Goal: Transaction & Acquisition: Purchase product/service

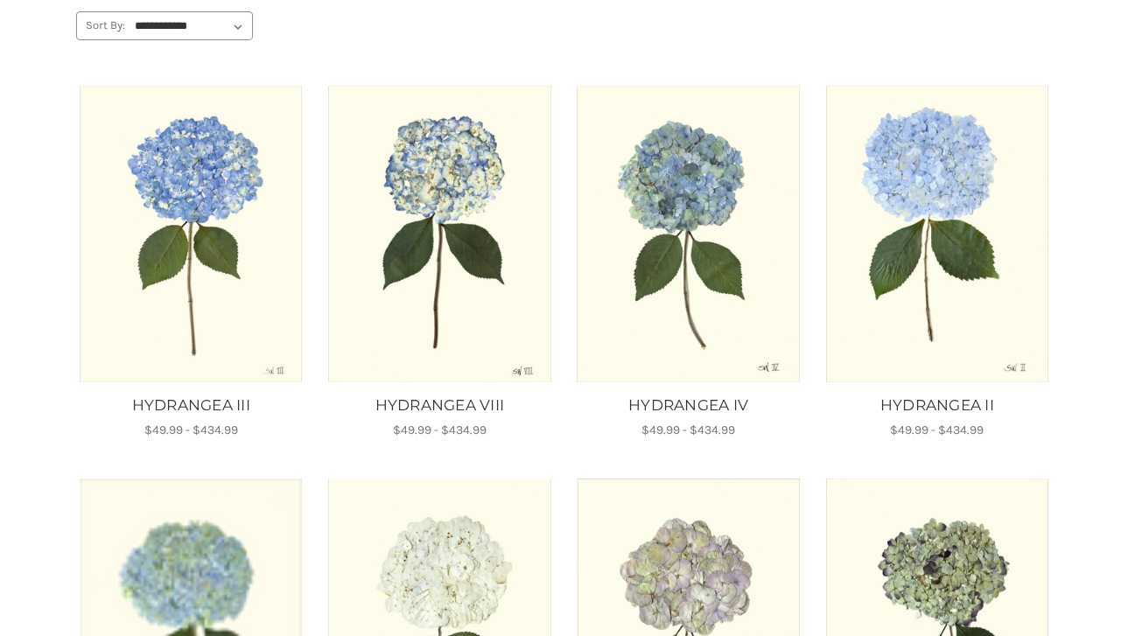
scroll to position [256, 0]
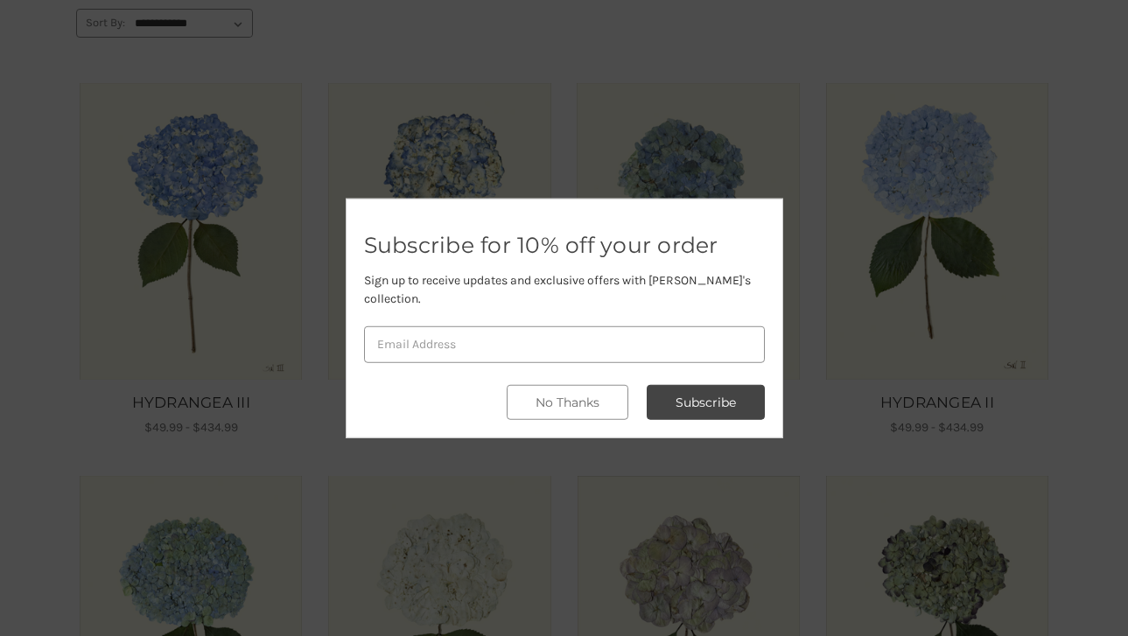
click at [445, 231] on div "Subscribe for 10% off your order Sign up to receive updates and exclusive offer…" at bounding box center [565, 318] width 438 height 240
click at [590, 397] on button "No Thanks" at bounding box center [568, 402] width 122 height 35
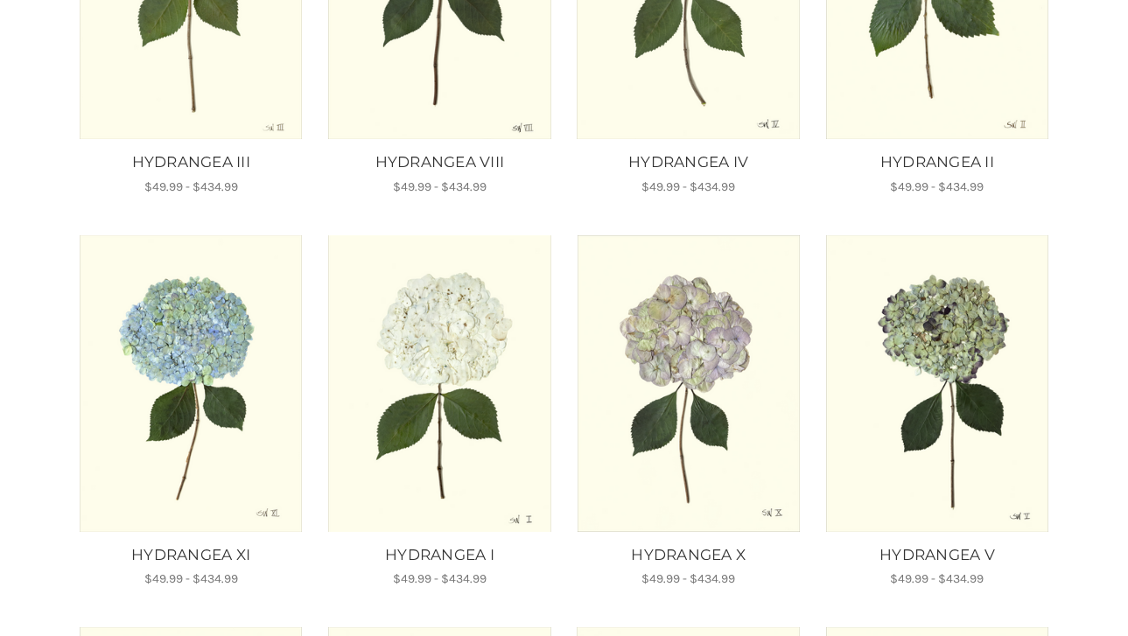
scroll to position [521, 0]
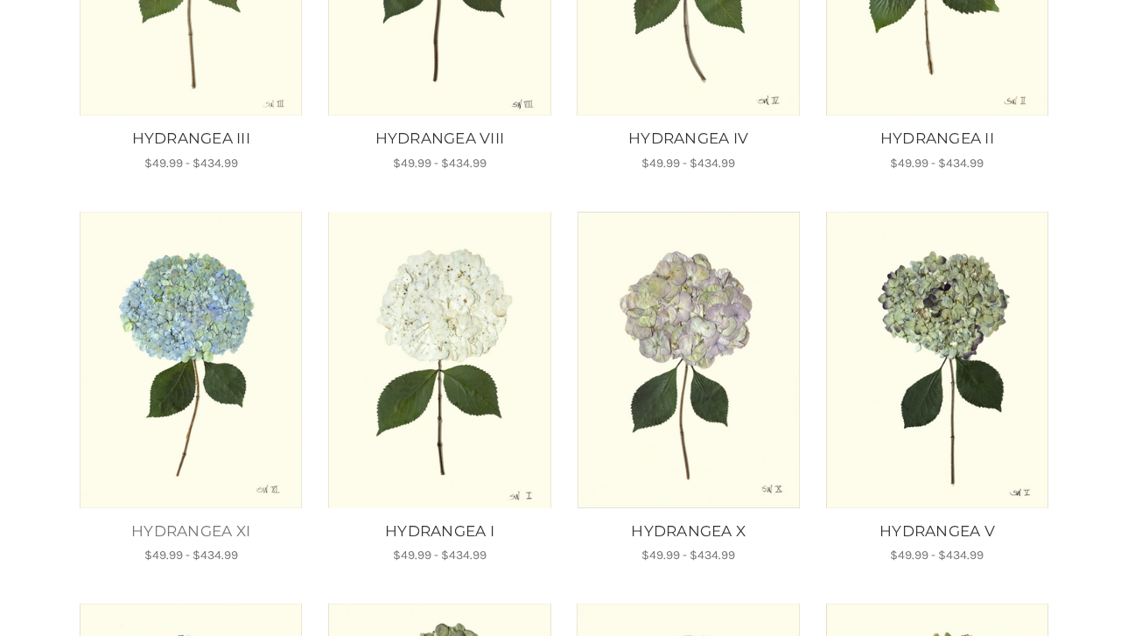
click at [176, 526] on link "HYDRANGEA XI" at bounding box center [191, 532] width 230 height 23
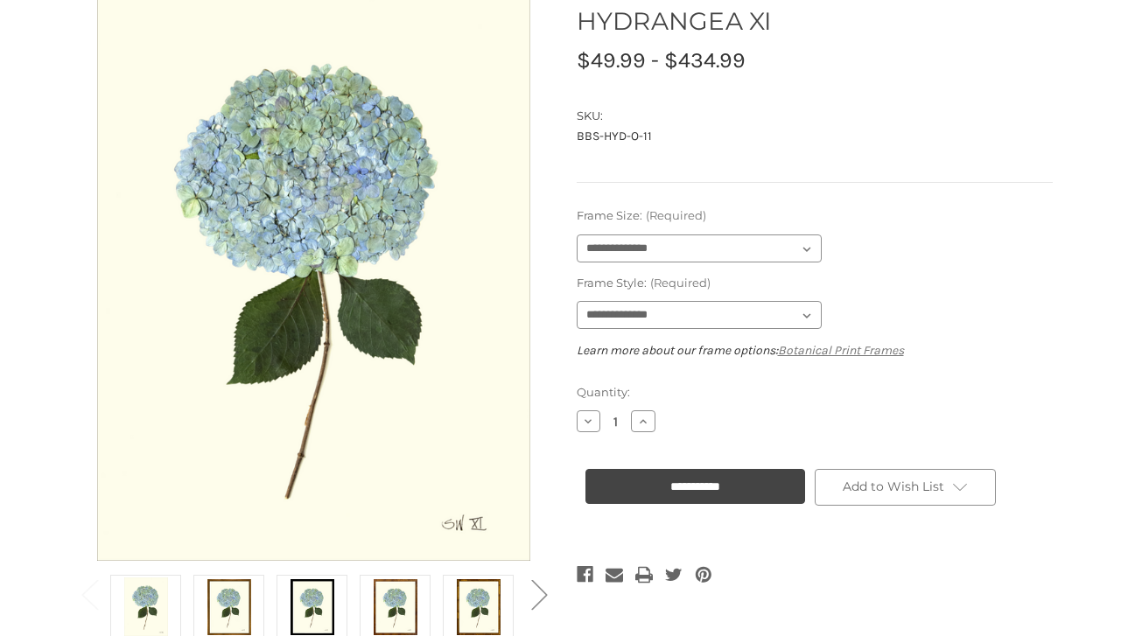
scroll to position [194, 0]
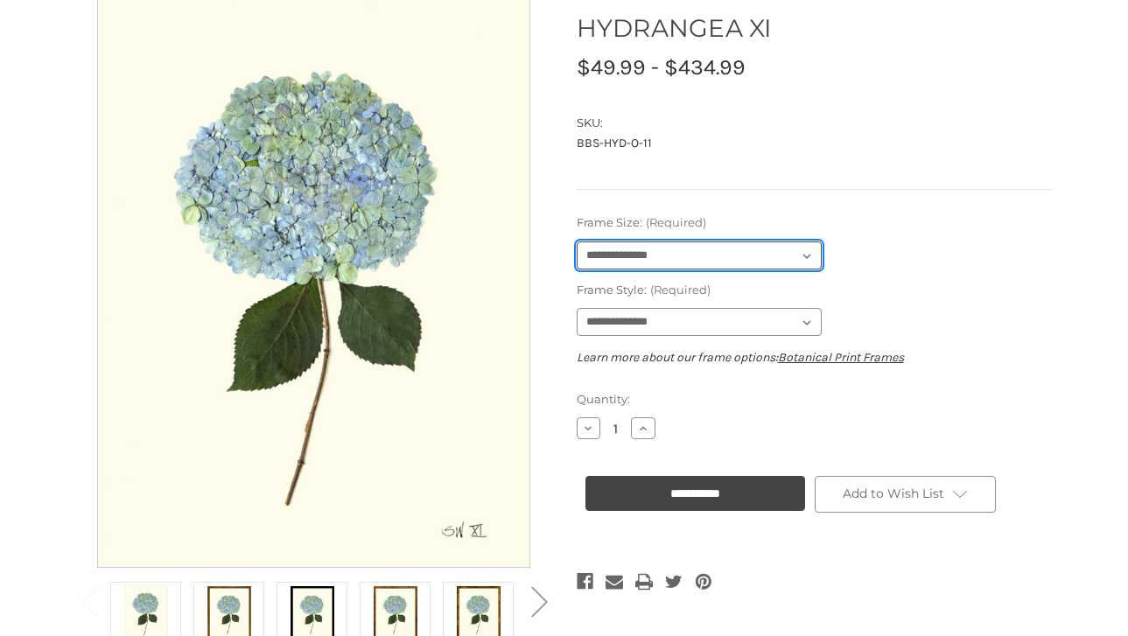
select select "****"
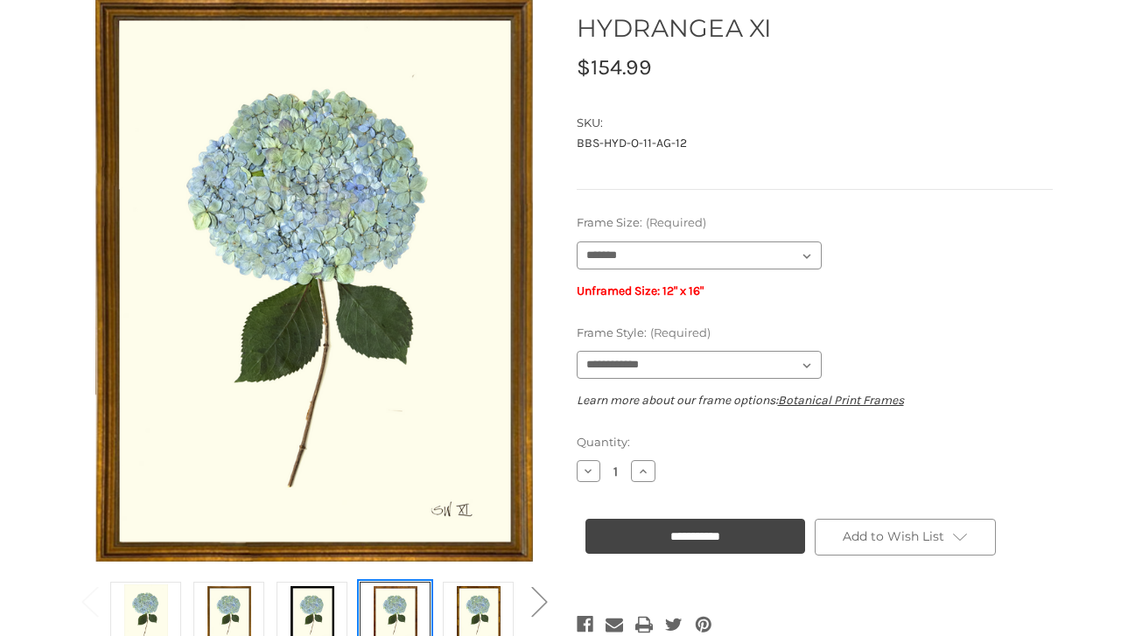
click at [389, 594] on img at bounding box center [396, 614] width 44 height 59
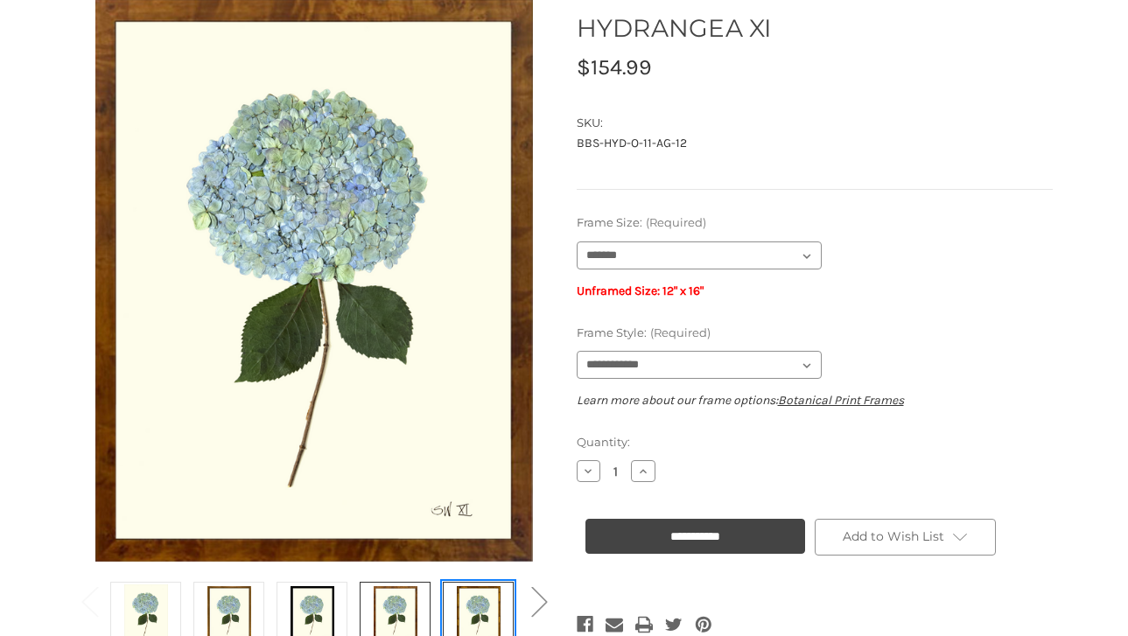
click at [479, 596] on img at bounding box center [479, 614] width 44 height 59
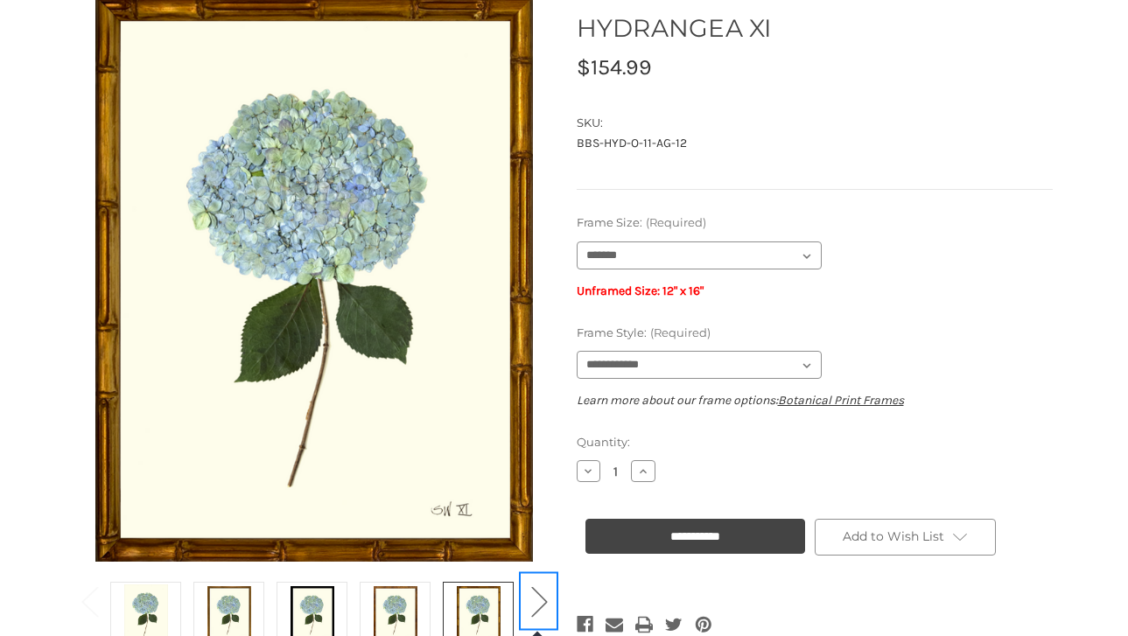
click at [540, 600] on button "Next" at bounding box center [539, 600] width 35 height 53
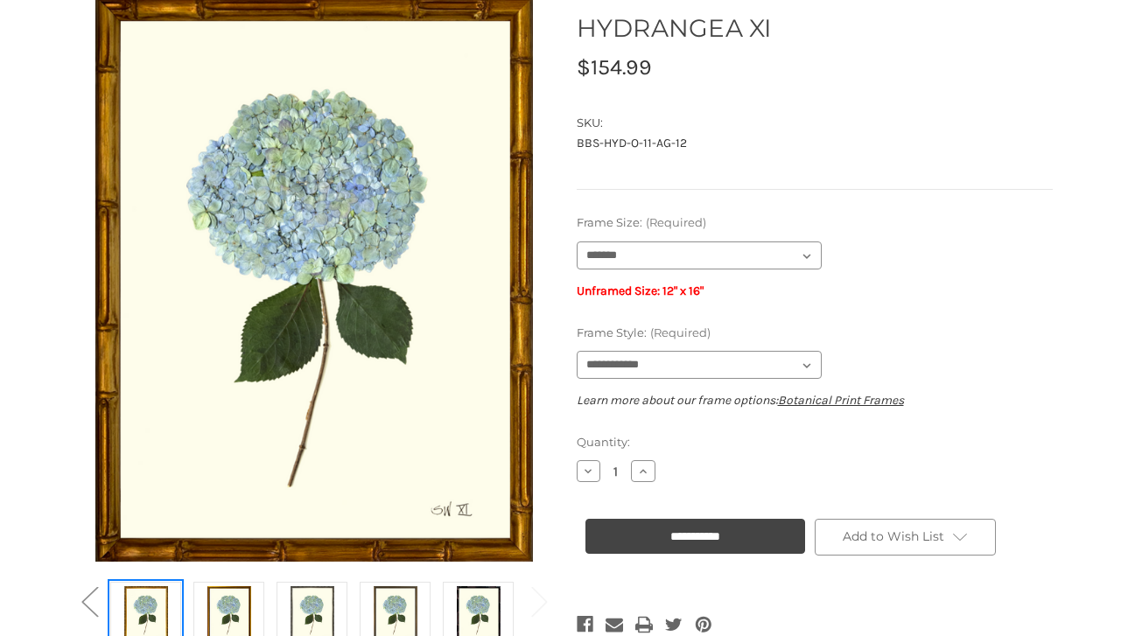
scroll to position [204, 0]
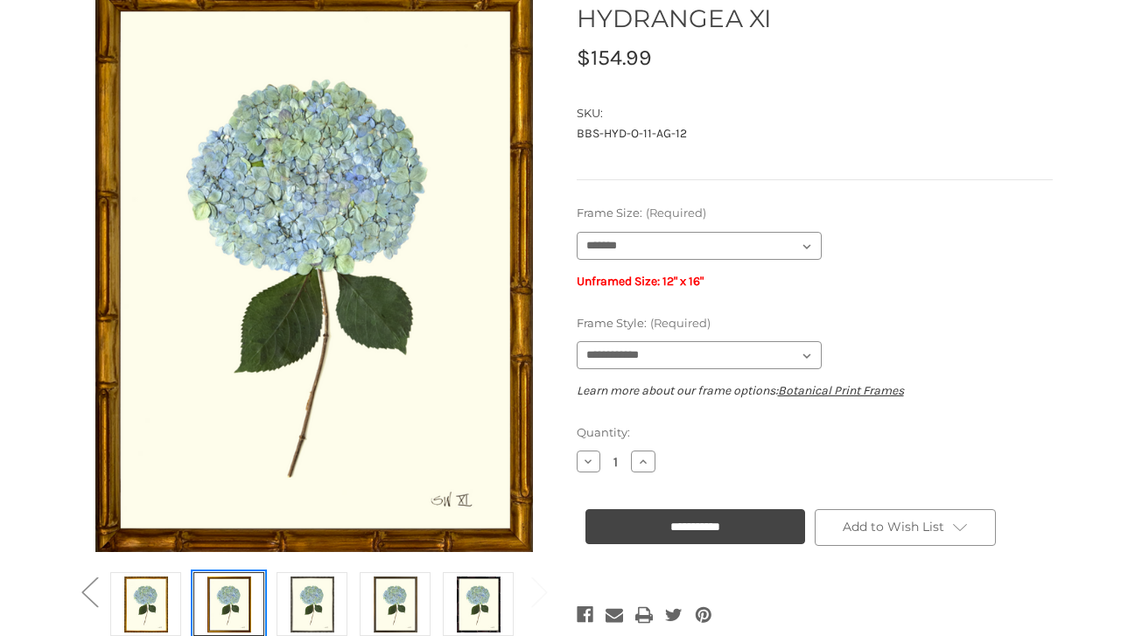
click at [226, 593] on img at bounding box center [229, 604] width 44 height 59
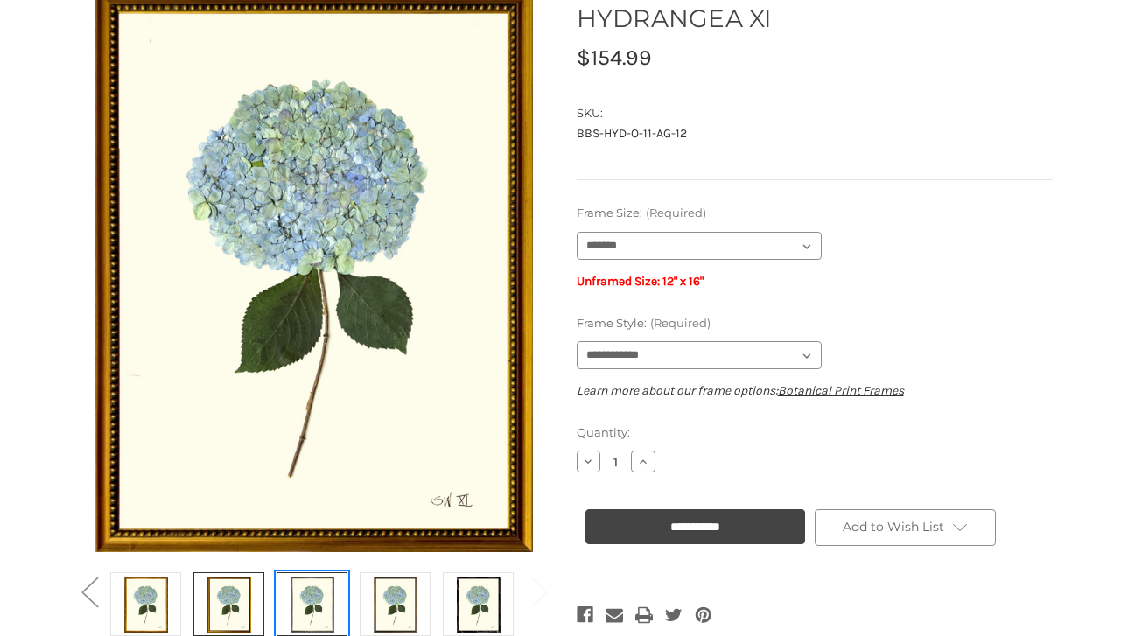
click at [322, 596] on img at bounding box center [313, 604] width 44 height 59
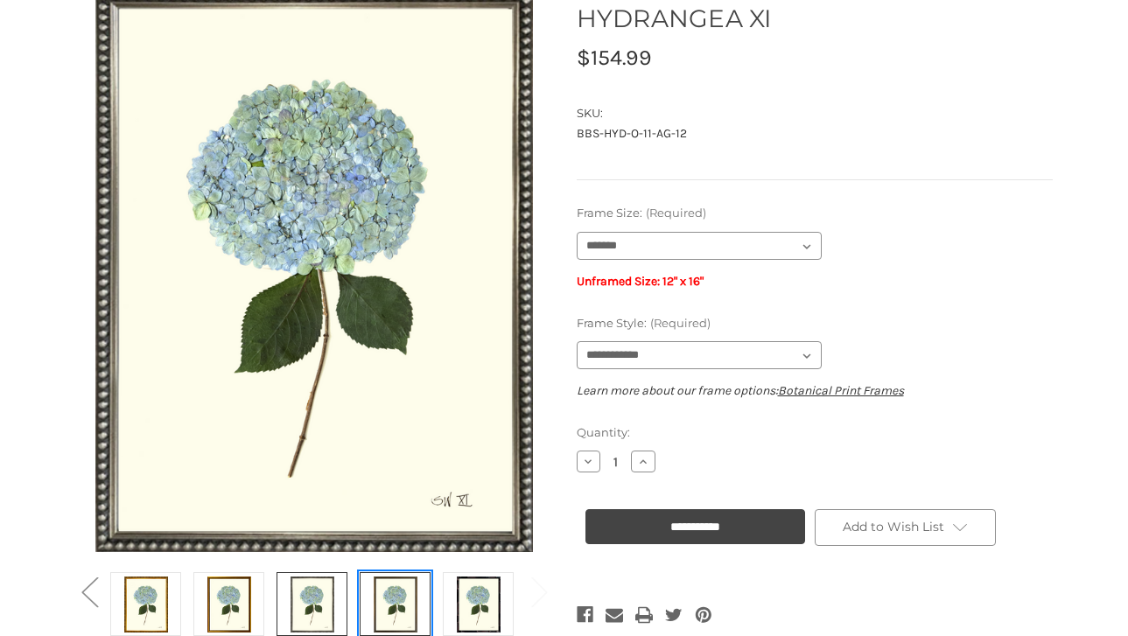
click at [403, 599] on img at bounding box center [396, 604] width 44 height 59
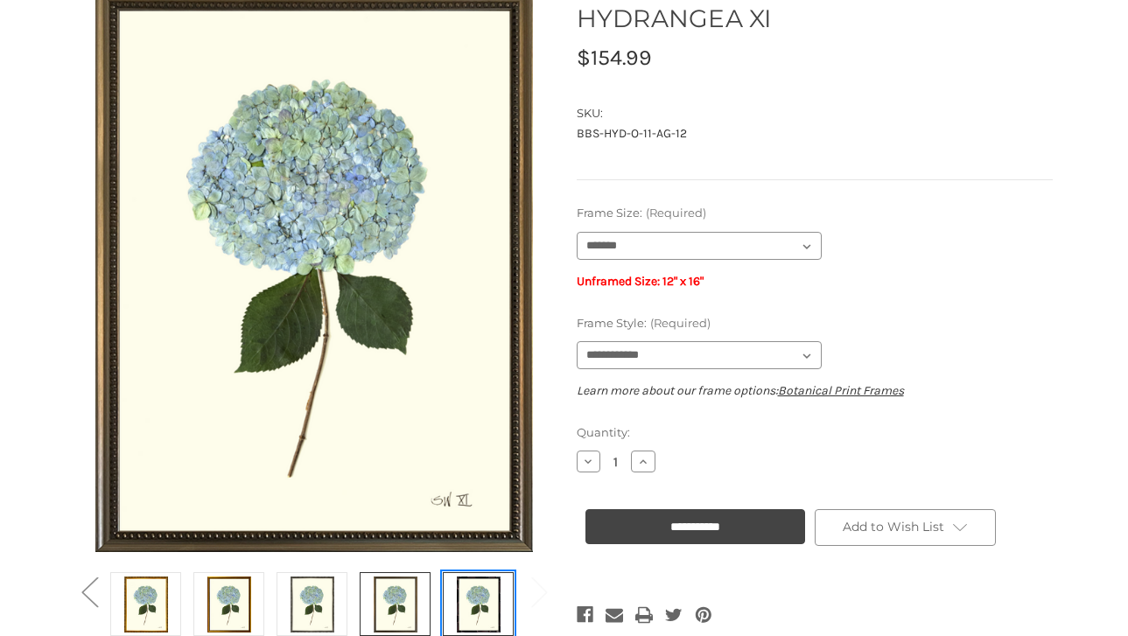
click at [487, 593] on img at bounding box center [479, 604] width 44 height 59
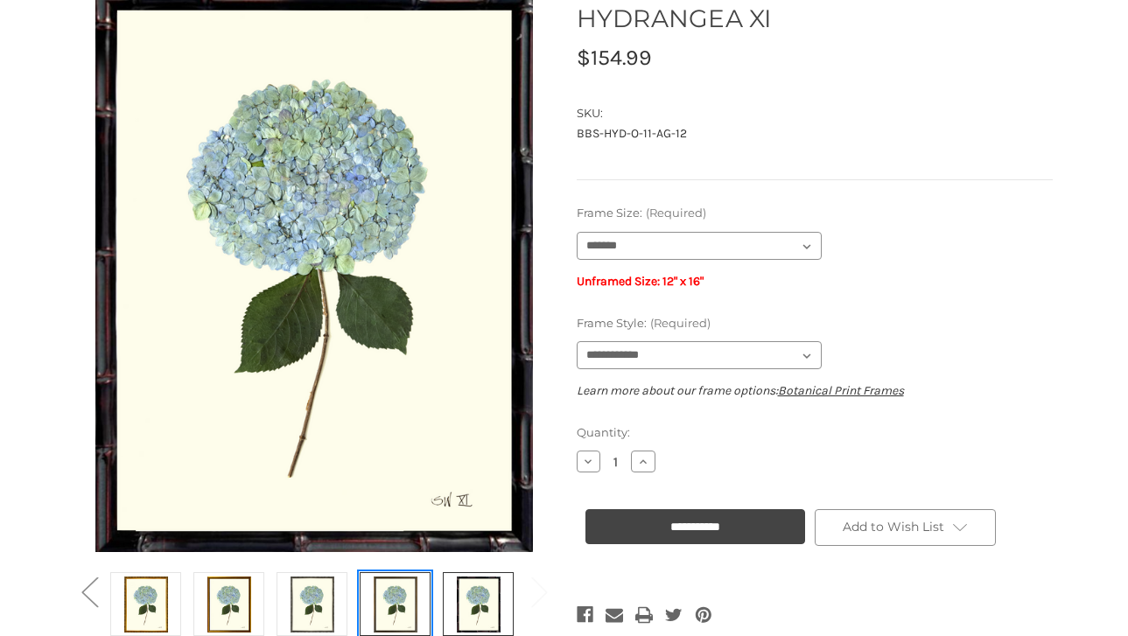
click at [389, 597] on img at bounding box center [396, 604] width 44 height 59
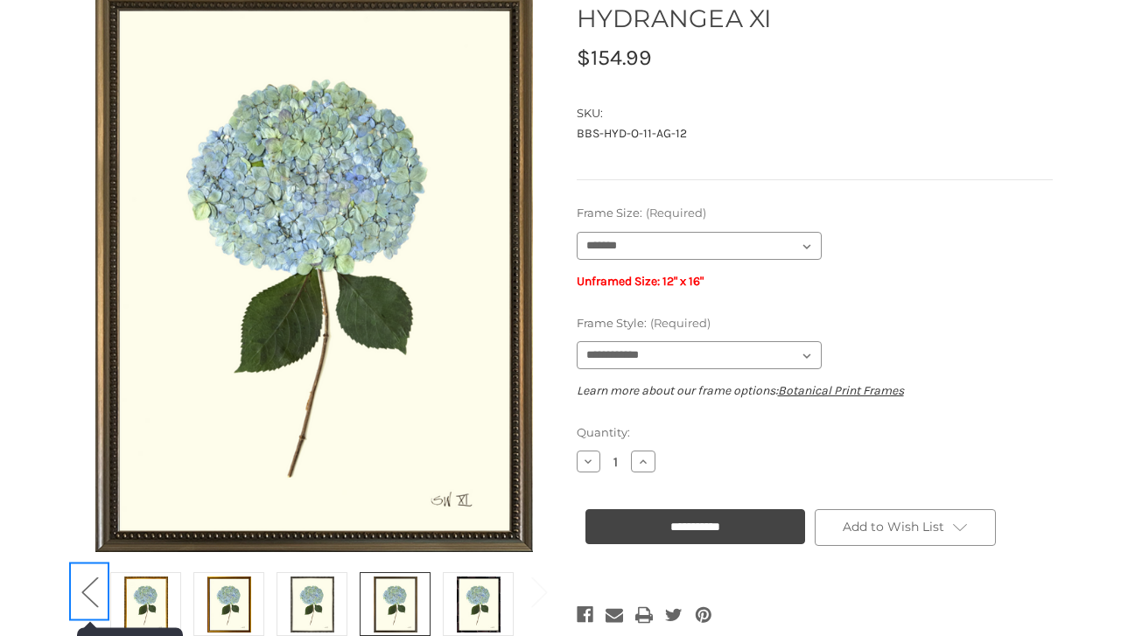
click at [81, 589] on button "Previous" at bounding box center [89, 590] width 35 height 53
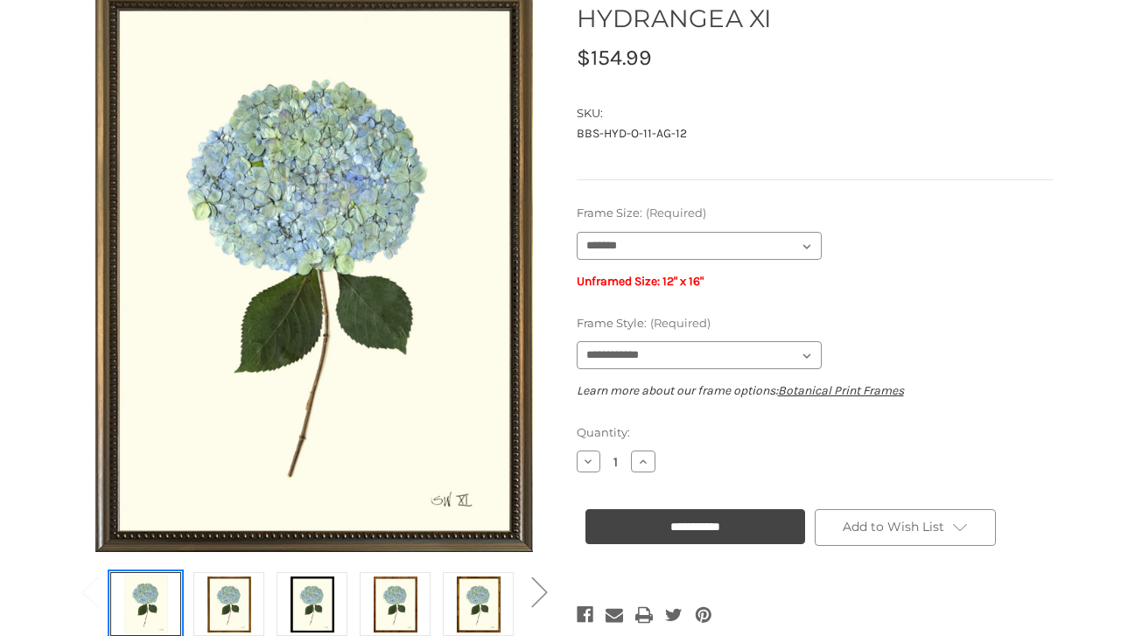
click at [154, 585] on img at bounding box center [146, 604] width 44 height 59
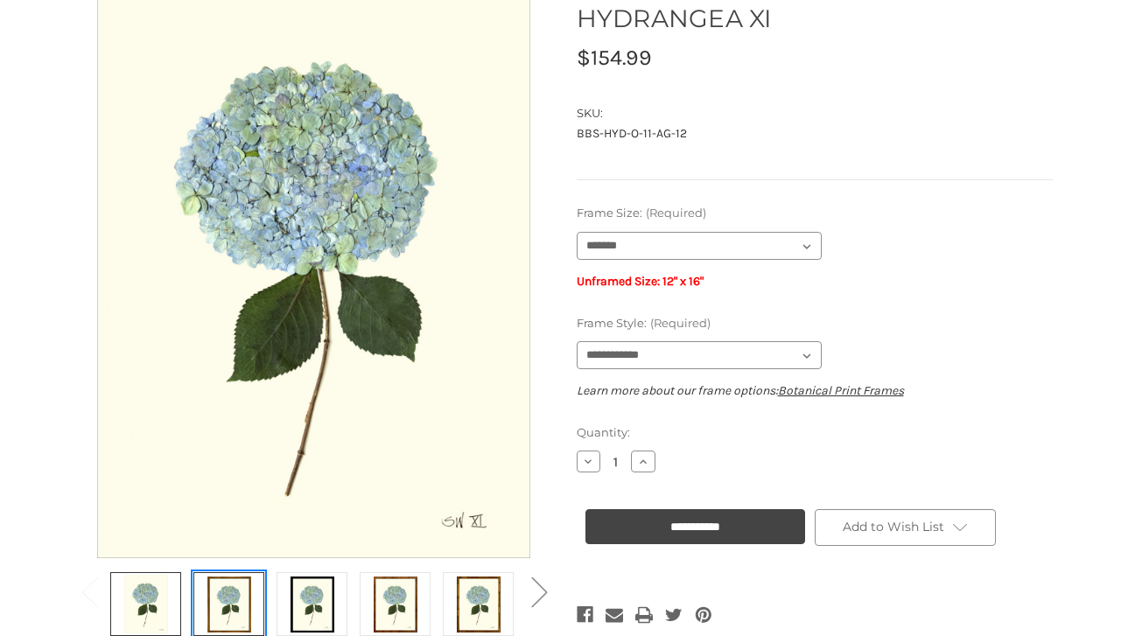
click at [232, 589] on img at bounding box center [229, 604] width 44 height 59
select select "****"
